Goal: Task Accomplishment & Management: Use online tool/utility

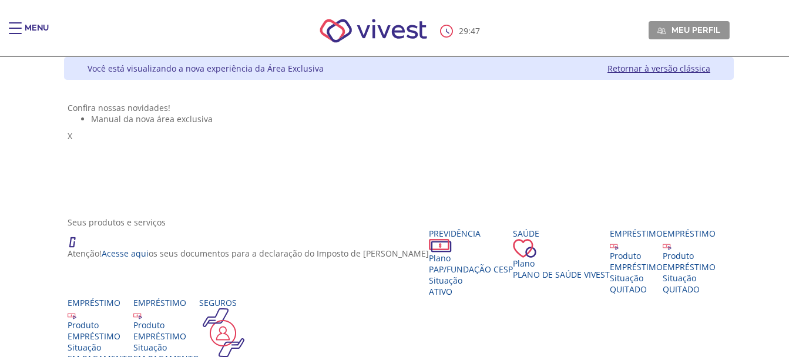
click at [21, 31] on div "Main header" at bounding box center [15, 33] width 13 height 23
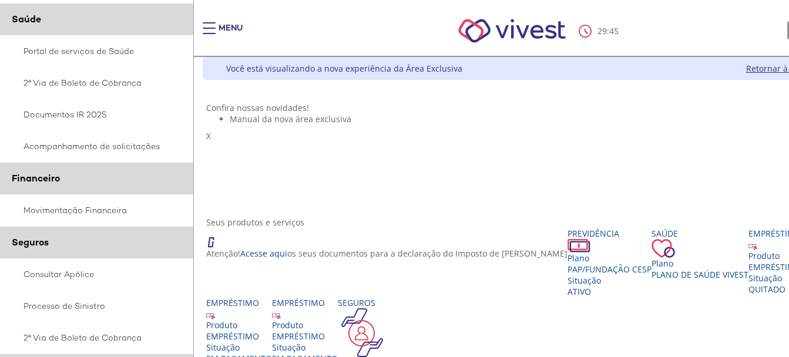
scroll to position [235, 0]
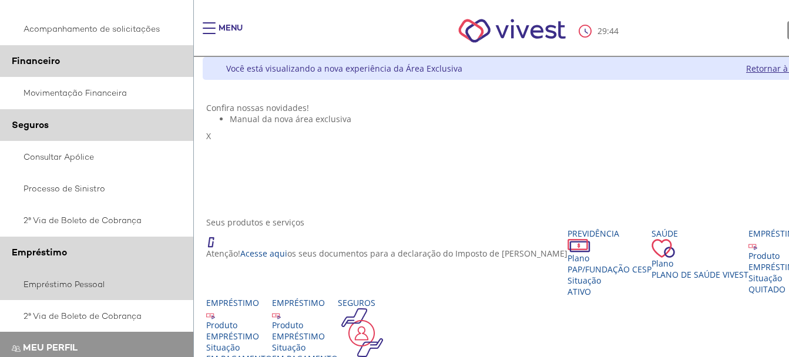
click at [73, 278] on link "Empréstimo Pessoal" at bounding box center [97, 284] width 194 height 32
click at [69, 285] on link "Empréstimo Pessoal" at bounding box center [97, 284] width 194 height 32
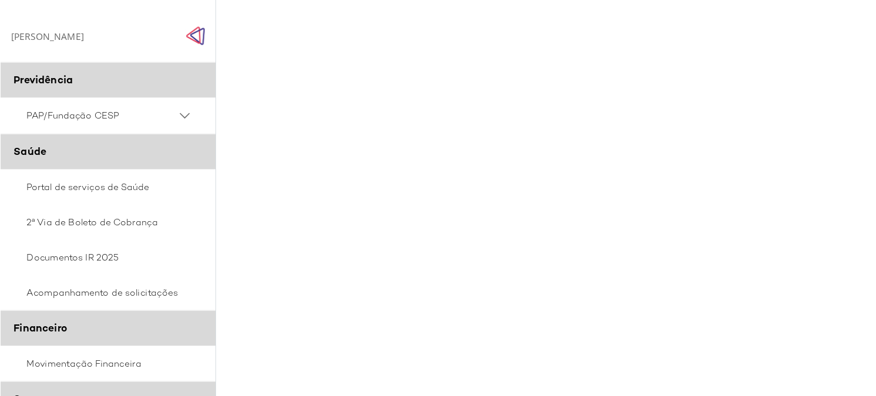
scroll to position [235, 0]
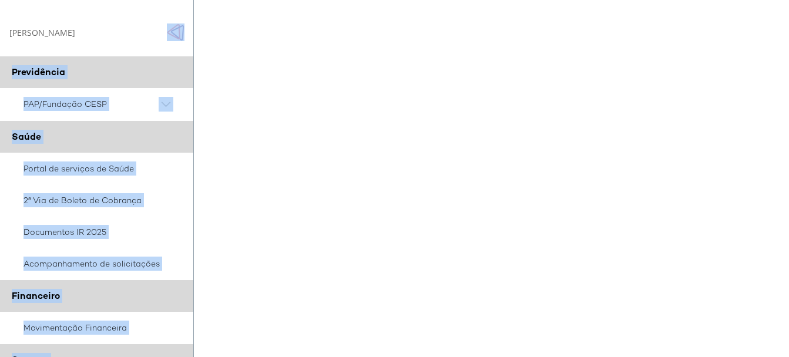
drag, startPoint x: 195, startPoint y: 30, endPoint x: 161, endPoint y: 21, distance: 34.8
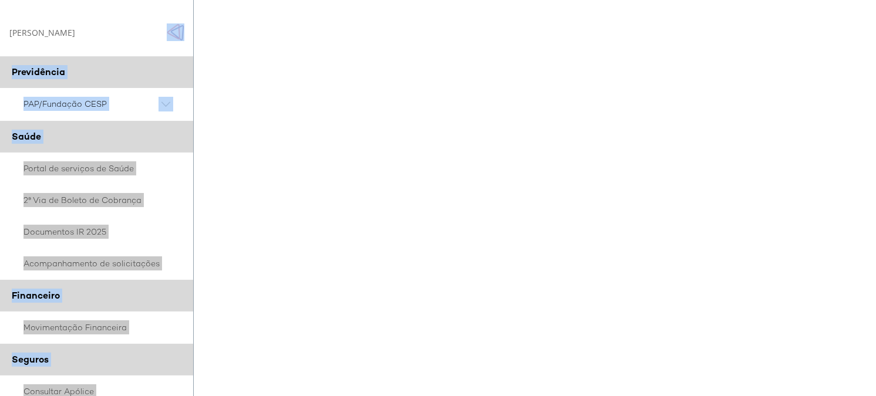
click at [172, 32] on img "Click to close side navigation." at bounding box center [176, 32] width 18 height 18
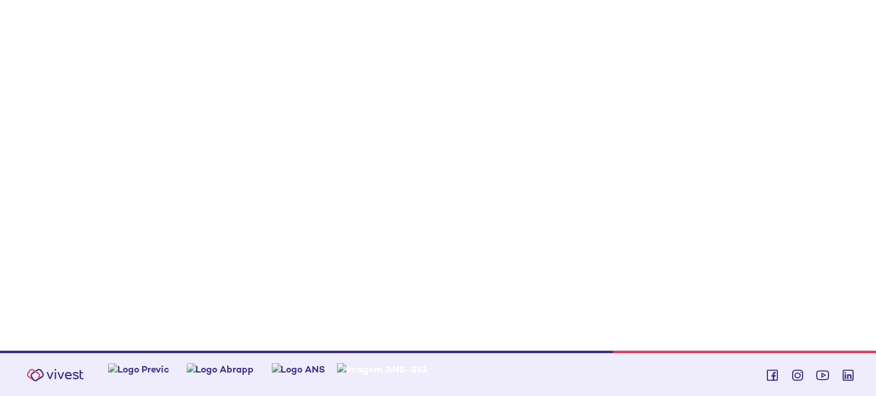
scroll to position [53, 0]
